Goal: Task Accomplishment & Management: Manage account settings

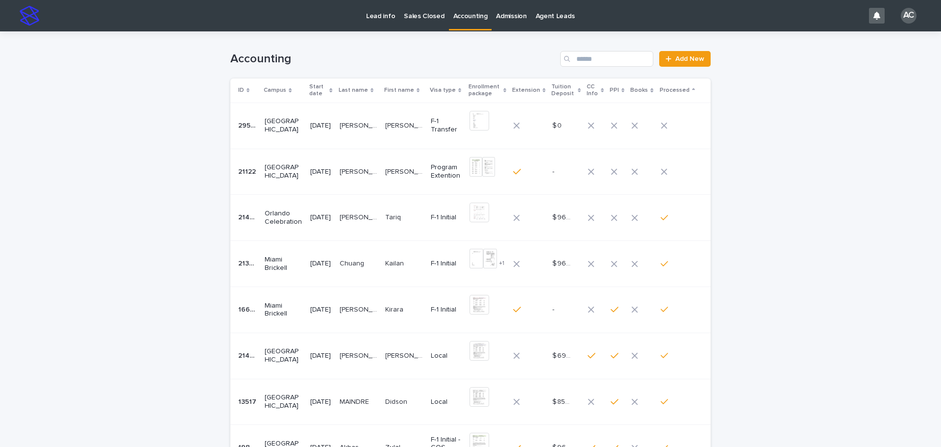
click at [407, 113] on td "[PERSON_NAME]" at bounding box center [404, 125] width 46 height 46
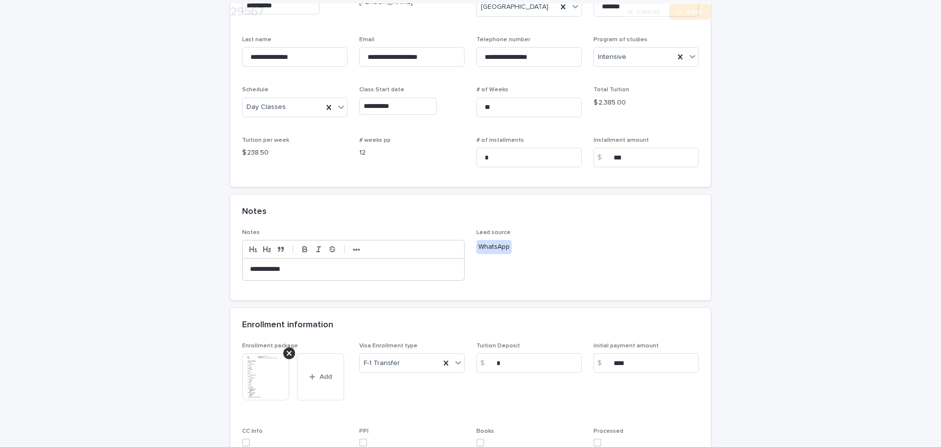
scroll to position [245, 0]
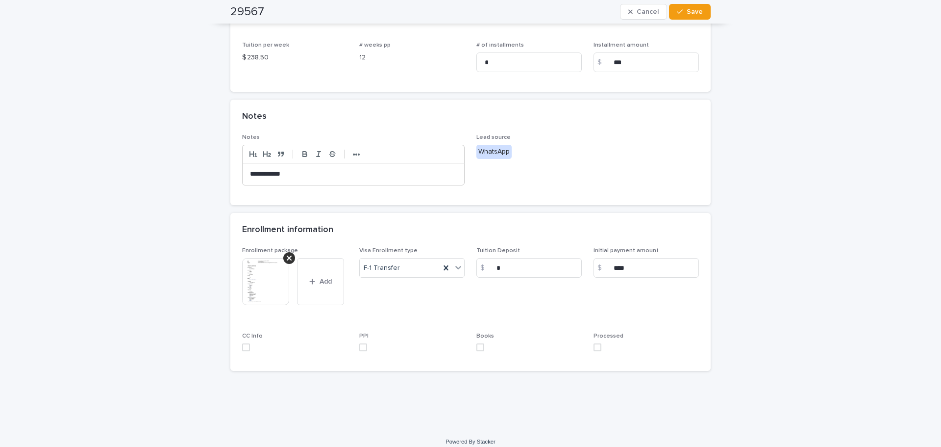
click at [246, 293] on img at bounding box center [265, 281] width 47 height 47
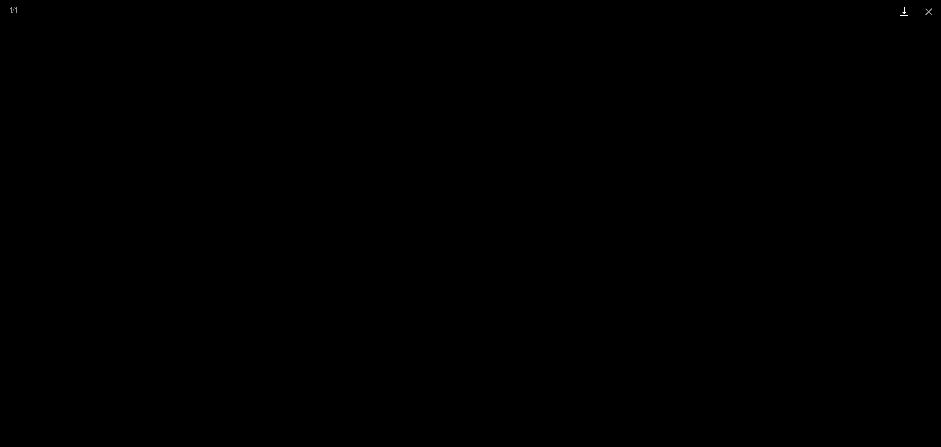
click at [898, 12] on link "Download" at bounding box center [904, 11] width 25 height 23
click at [923, 8] on button "Close gallery" at bounding box center [929, 11] width 25 height 23
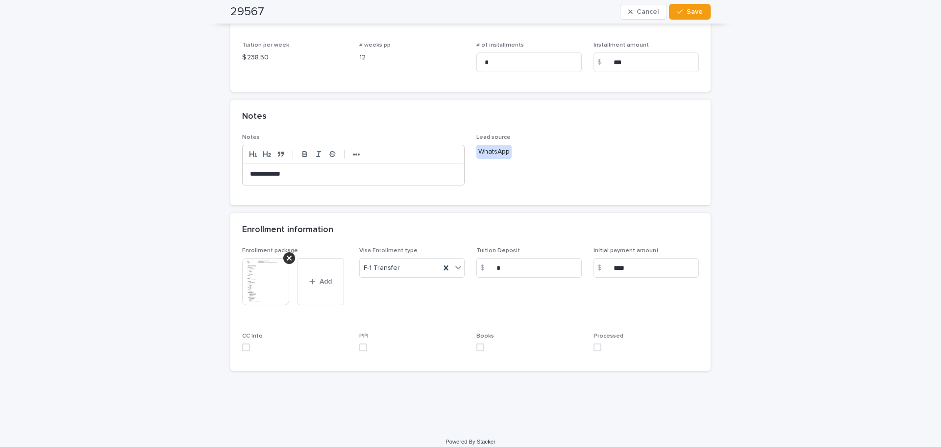
click at [321, 166] on div "**********" at bounding box center [354, 174] width 222 height 22
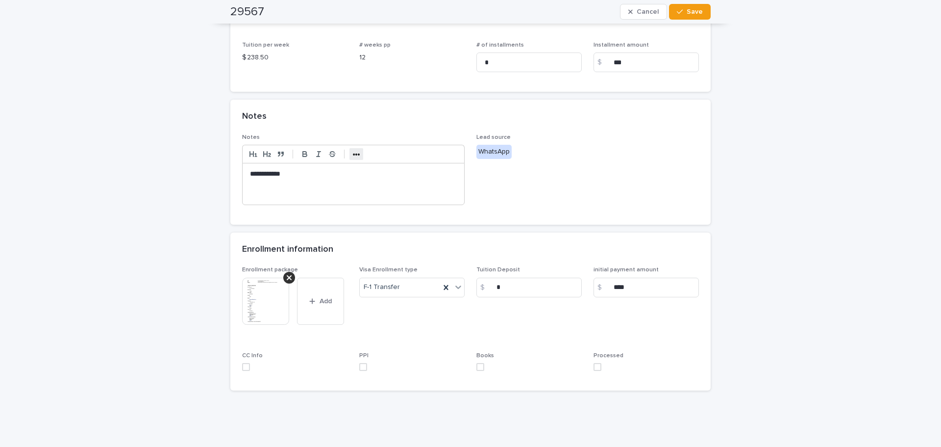
click at [354, 151] on strong "•••" at bounding box center [356, 155] width 7 height 8
click at [431, 155] on icon "button" at bounding box center [435, 154] width 9 height 9
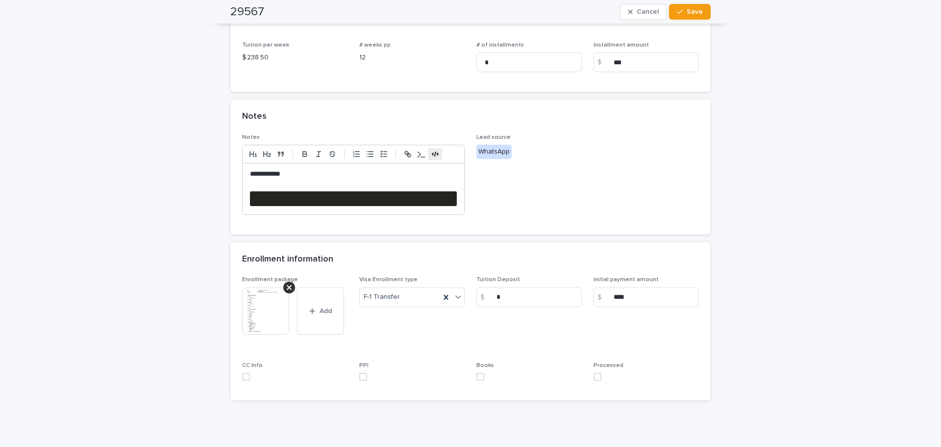
click at [307, 193] on pre at bounding box center [353, 198] width 207 height 15
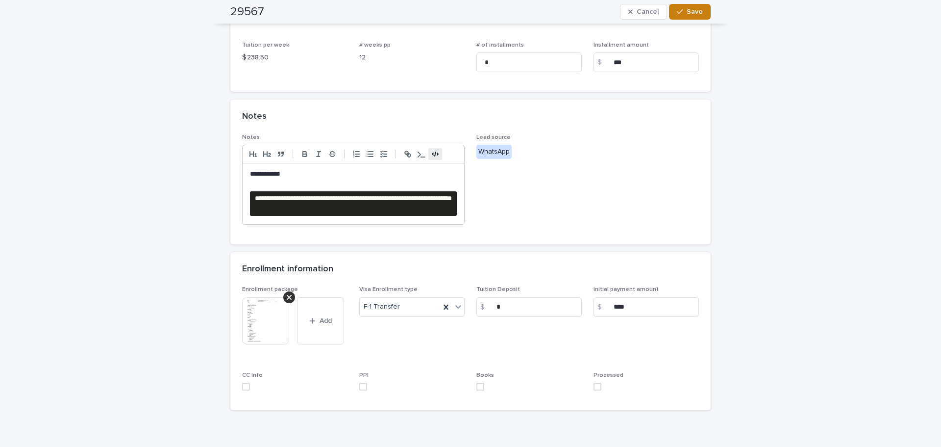
click at [683, 12] on div "button" at bounding box center [682, 11] width 10 height 7
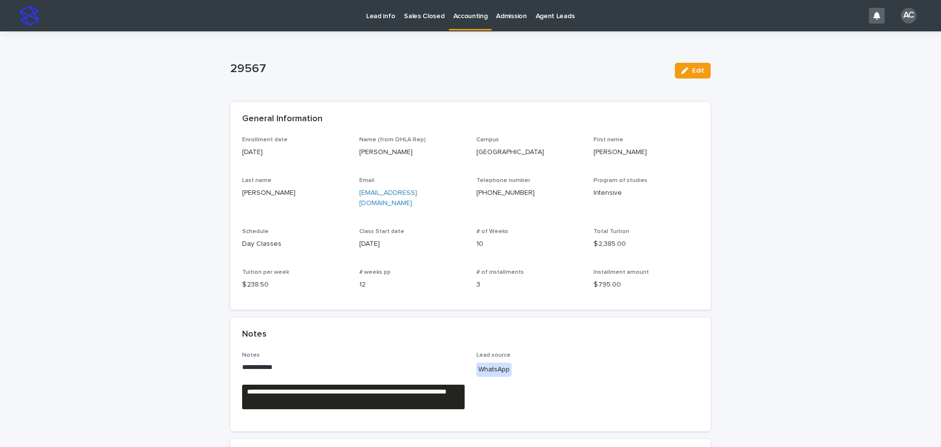
scroll to position [218, 0]
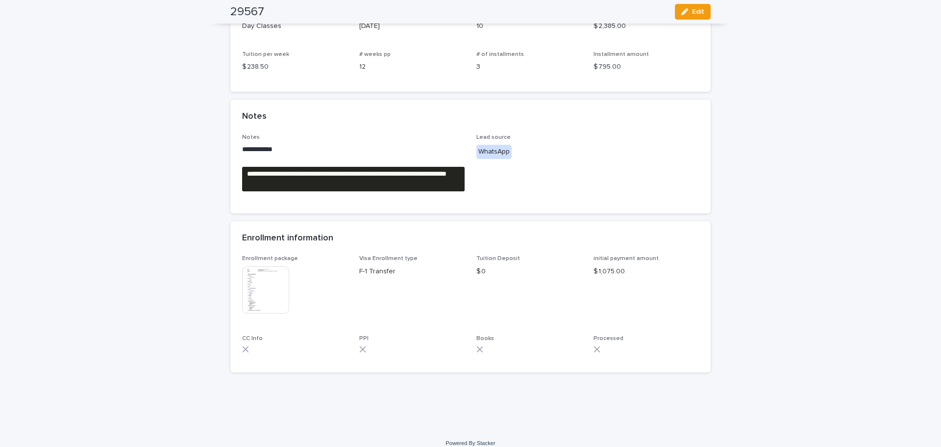
click at [268, 287] on img at bounding box center [265, 289] width 47 height 47
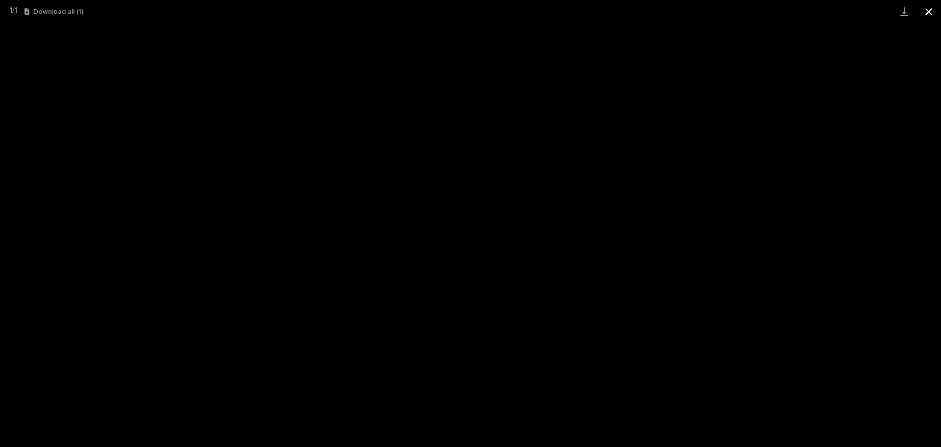
click at [930, 16] on button "Close gallery" at bounding box center [929, 11] width 25 height 23
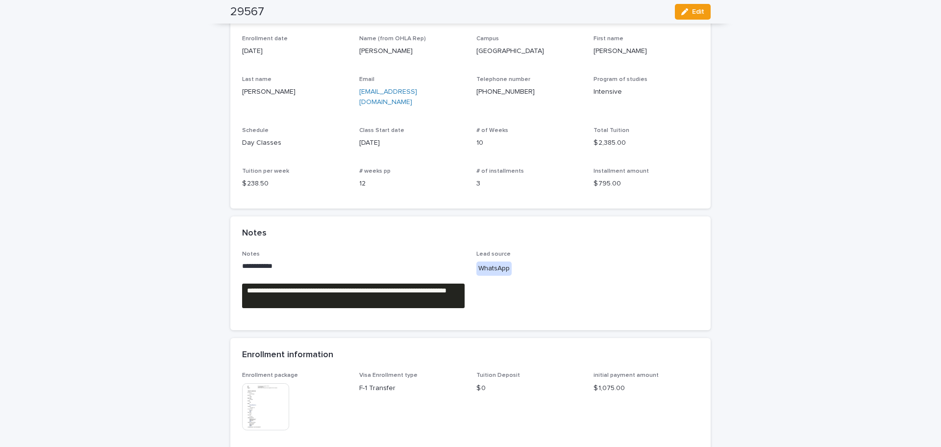
scroll to position [0, 0]
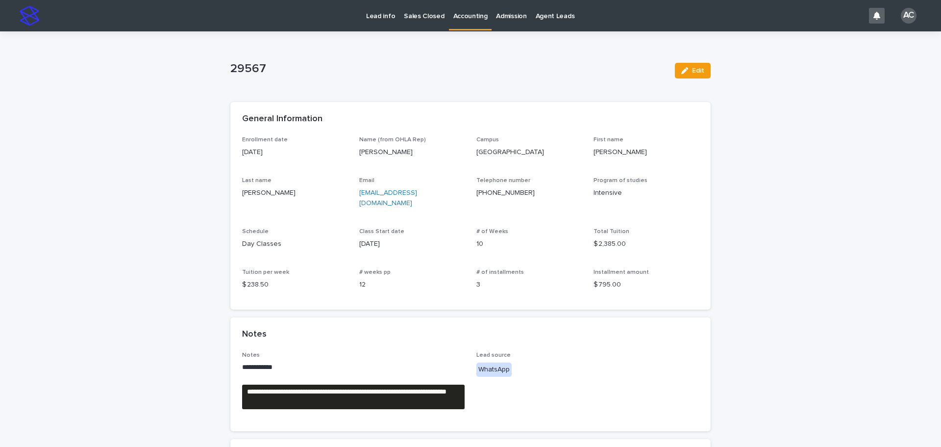
click at [464, 18] on p "Accounting" at bounding box center [471, 10] width 34 height 21
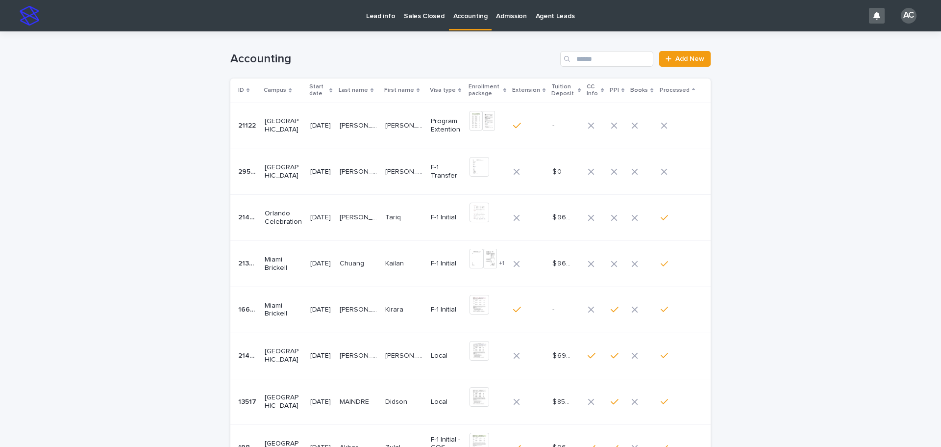
click at [397, 130] on div "[PERSON_NAME]" at bounding box center [404, 126] width 38 height 16
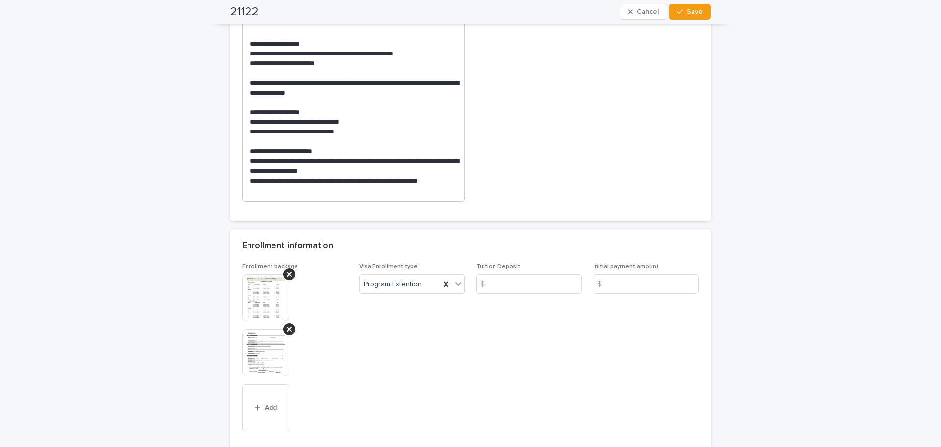
scroll to position [721, 0]
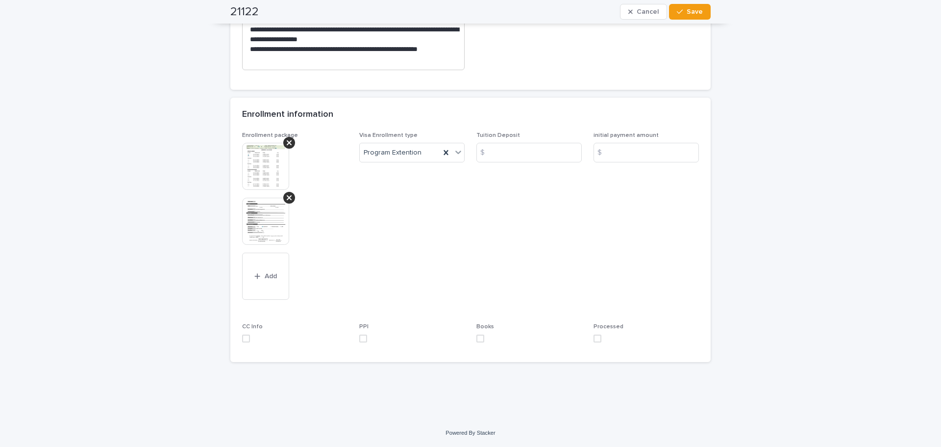
click at [253, 160] on img at bounding box center [265, 166] width 47 height 47
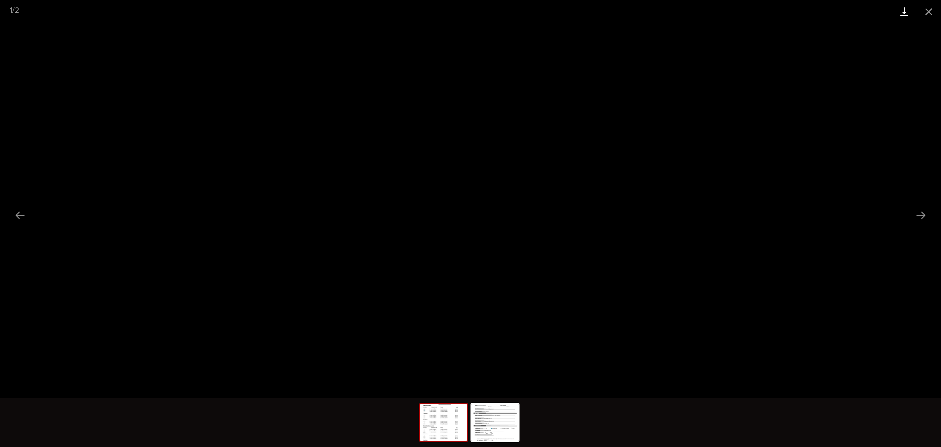
click at [898, 14] on link "Download" at bounding box center [904, 11] width 25 height 23
click at [477, 420] on img at bounding box center [495, 422] width 47 height 37
click at [899, 8] on link "Download" at bounding box center [904, 11] width 25 height 23
click at [933, 14] on button "Close gallery" at bounding box center [929, 11] width 25 height 23
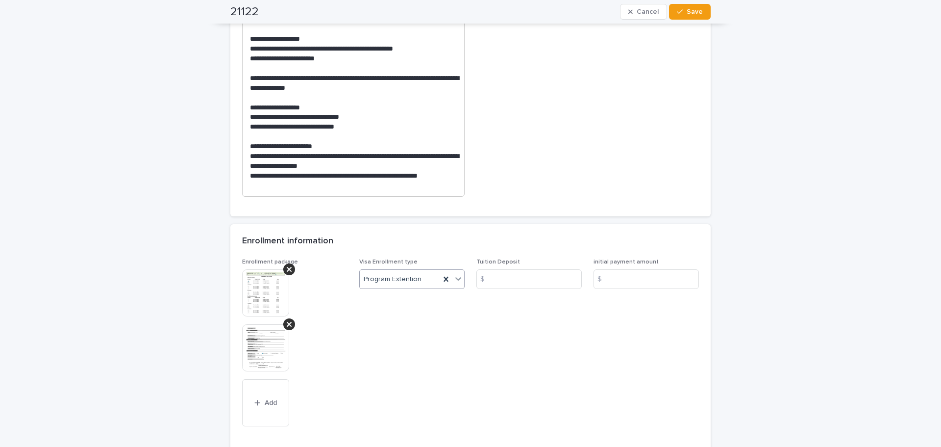
scroll to position [686, 0]
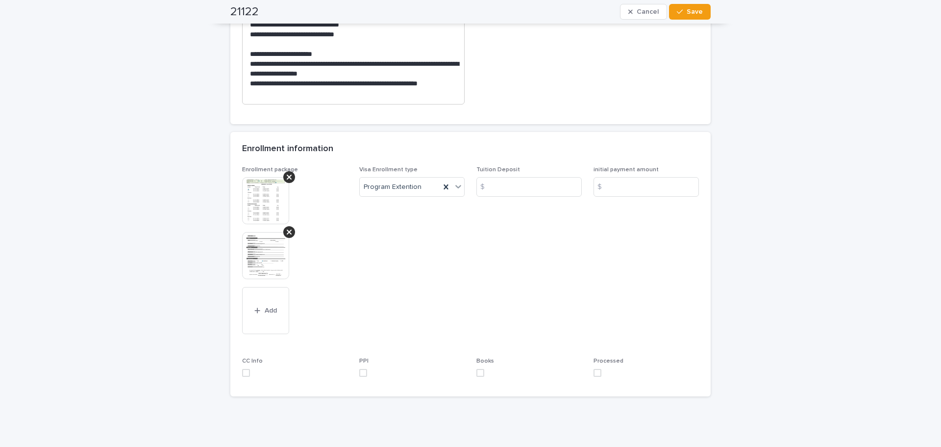
click at [298, 92] on p "**********" at bounding box center [353, 89] width 207 height 20
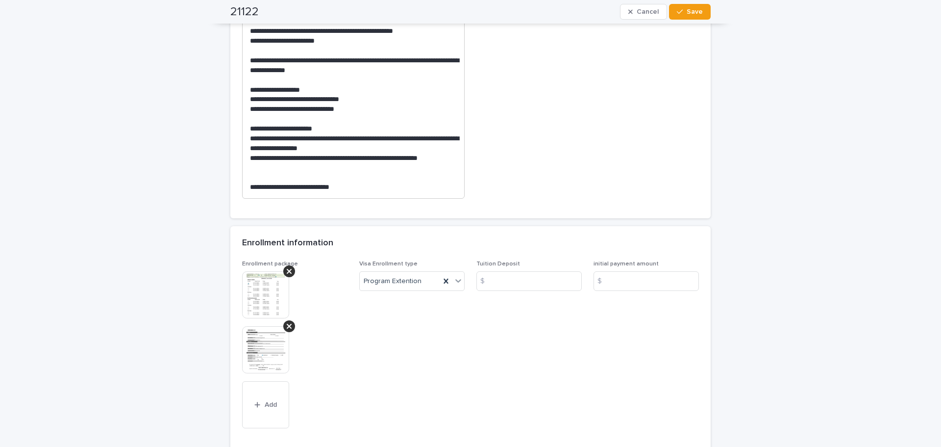
scroll to position [539, 0]
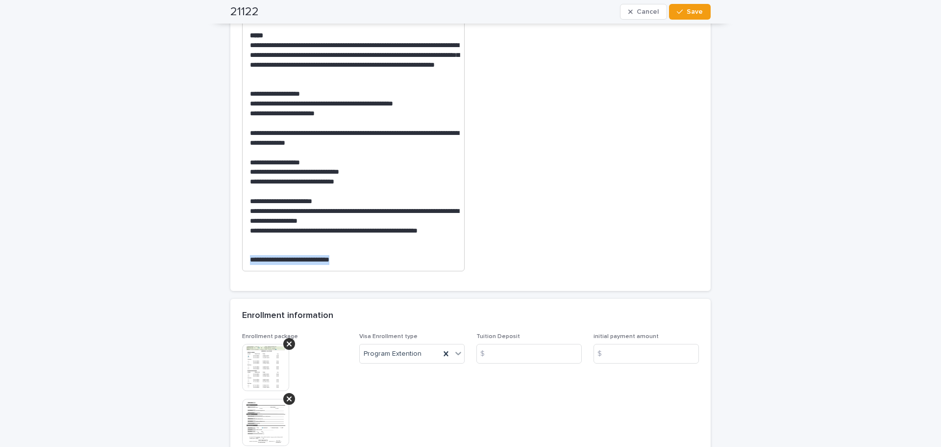
drag, startPoint x: 370, startPoint y: 260, endPoint x: 139, endPoint y: 262, distance: 230.5
click at [139, 262] on div "**********" at bounding box center [470, 56] width 941 height 1128
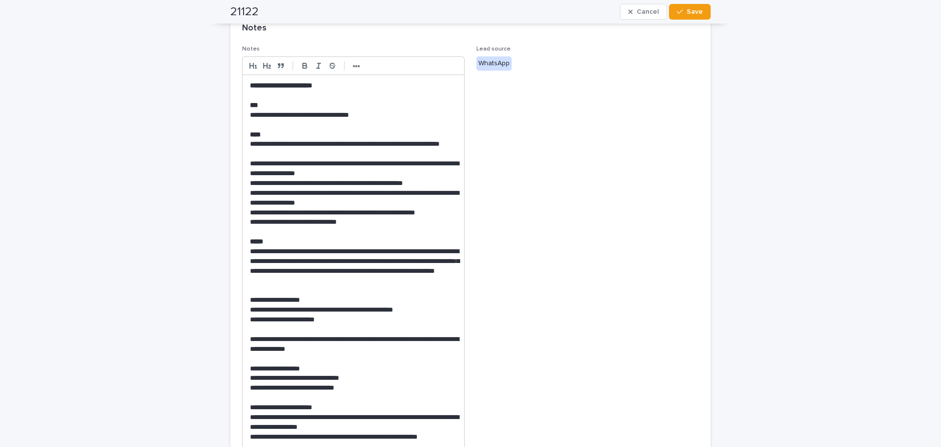
scroll to position [245, 0]
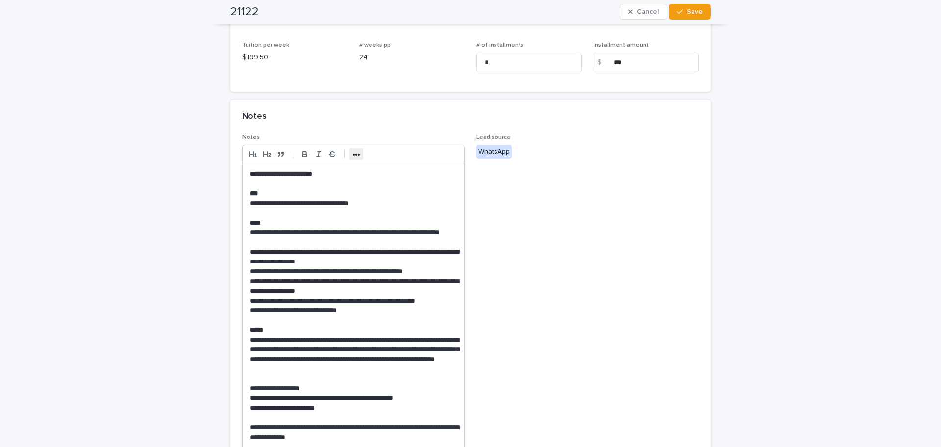
click at [354, 152] on strong "•••" at bounding box center [356, 155] width 7 height 8
click at [438, 153] on button "button" at bounding box center [436, 154] width 14 height 12
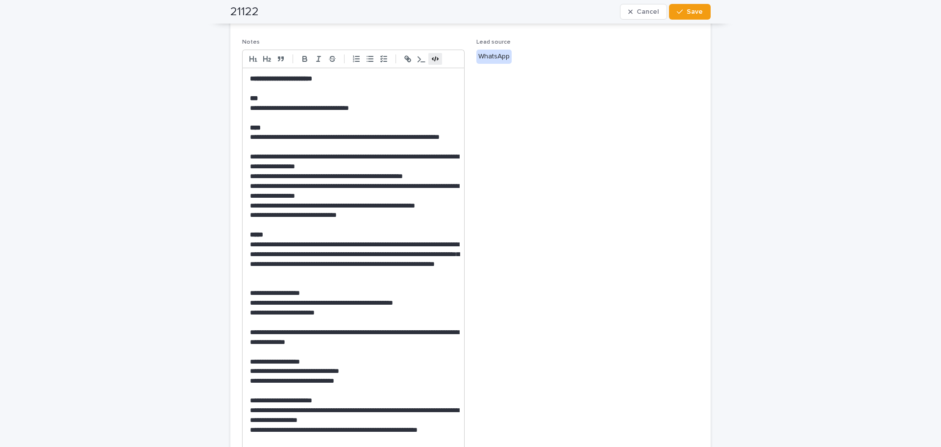
scroll to position [441, 0]
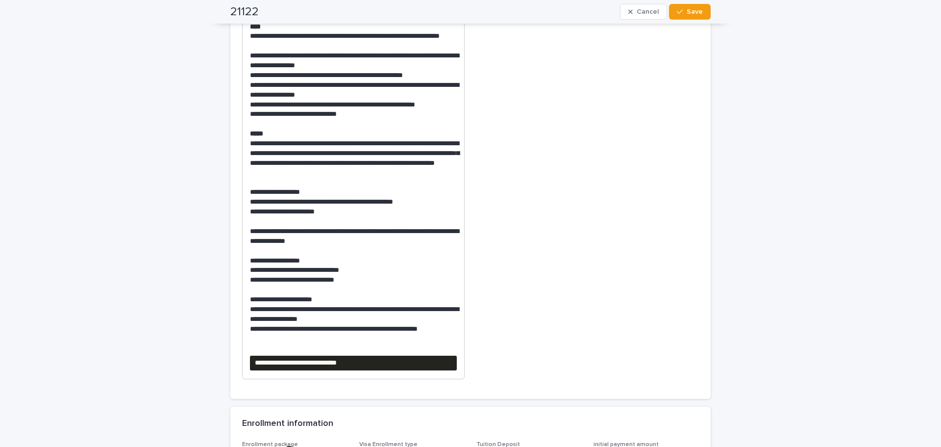
click at [504, 224] on span "Lead source WhatsApp" at bounding box center [588, 162] width 223 height 449
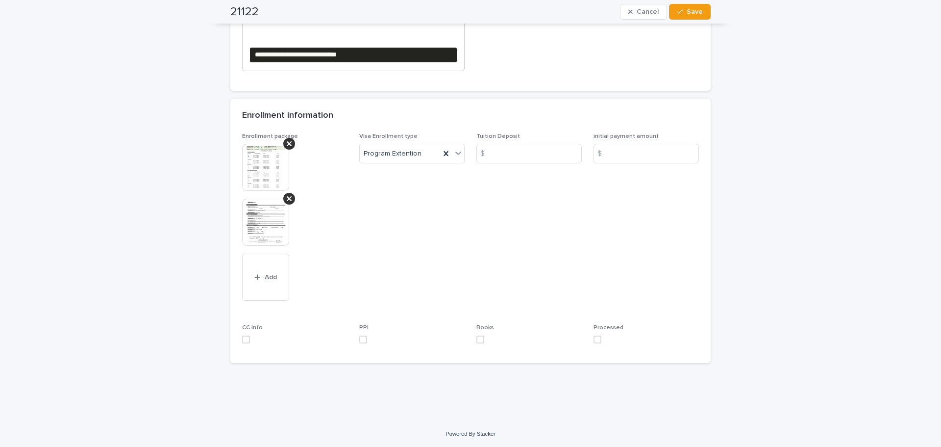
scroll to position [750, 0]
click at [687, 14] on span "Save" at bounding box center [695, 11] width 16 height 7
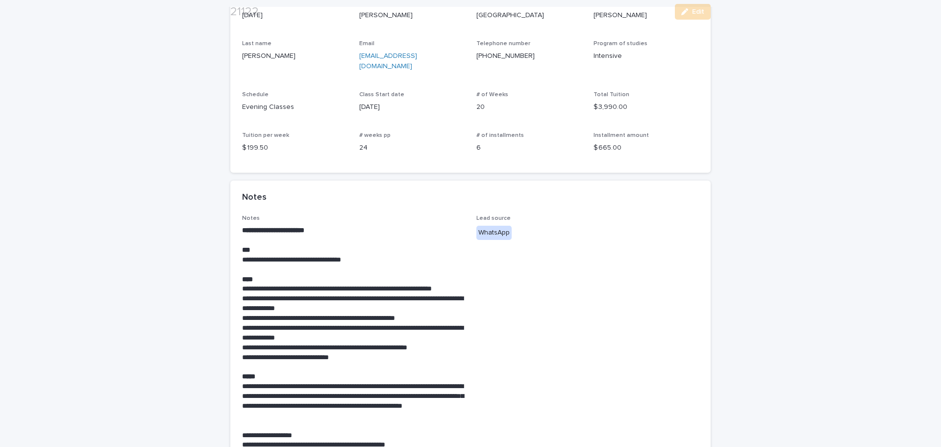
scroll to position [147, 0]
